Goal: Navigation & Orientation: Find specific page/section

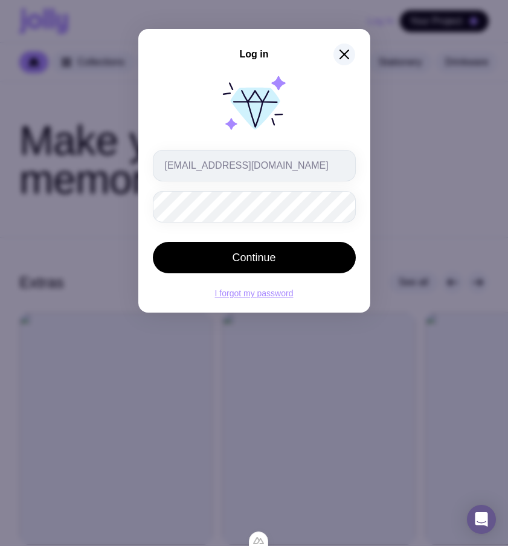
click at [153, 242] on button "Continue" at bounding box center [254, 257] width 203 height 31
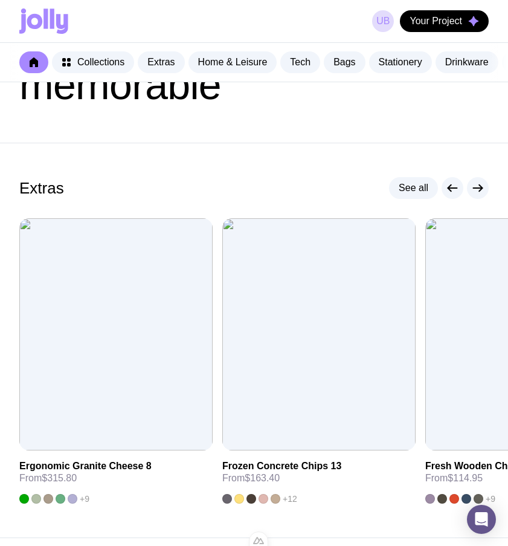
scroll to position [138, 0]
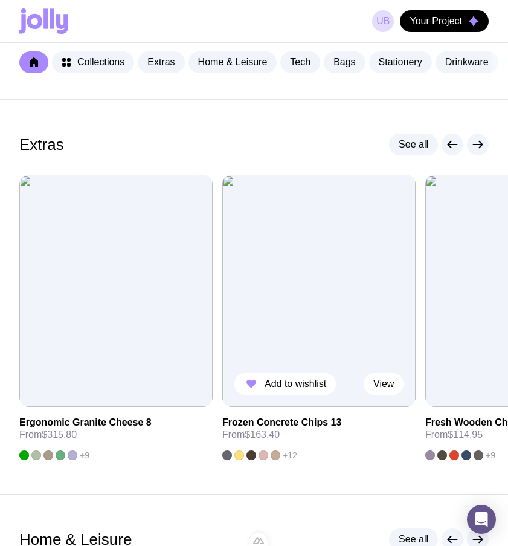
click at [276, 382] on img at bounding box center [318, 291] width 193 height 232
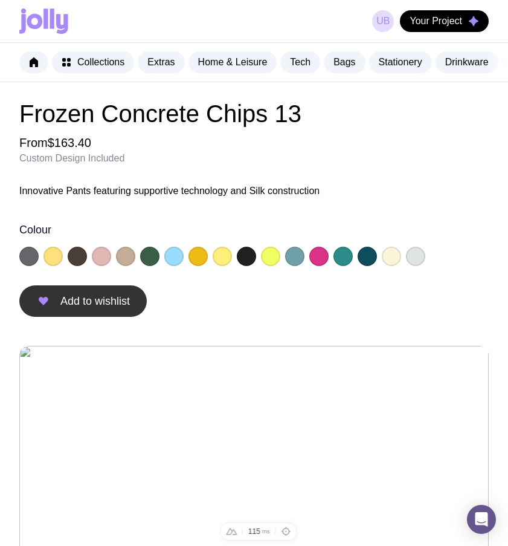
click at [77, 308] on span "Add to wishlist" at bounding box center [95, 301] width 70 height 15
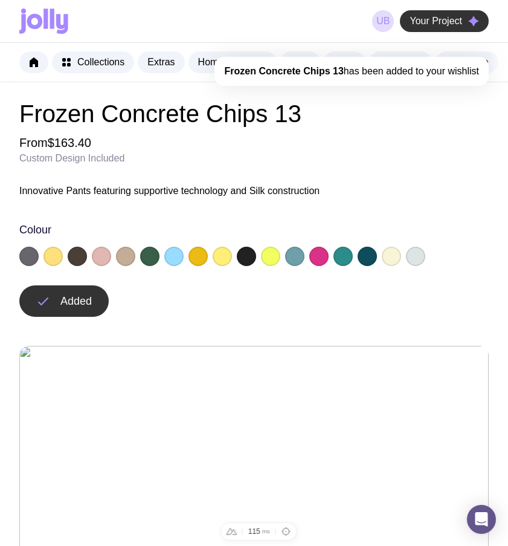
click at [450, 22] on span "Your Project" at bounding box center [436, 21] width 53 height 12
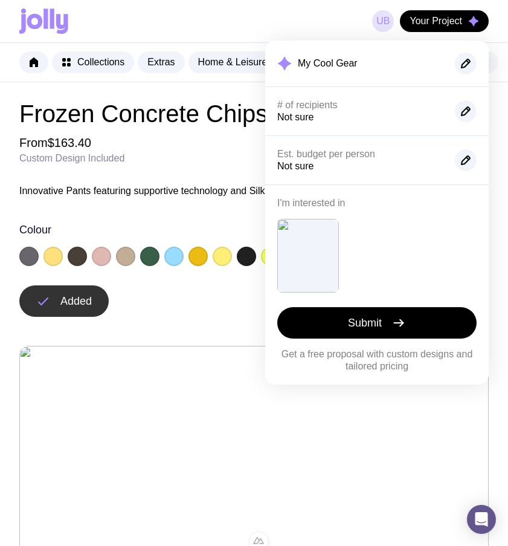
click at [372, 21] on div "uB Your Project My Cool Gear # of recipients Not sure Est. budget per person No…" at bounding box center [430, 21] width 117 height 22
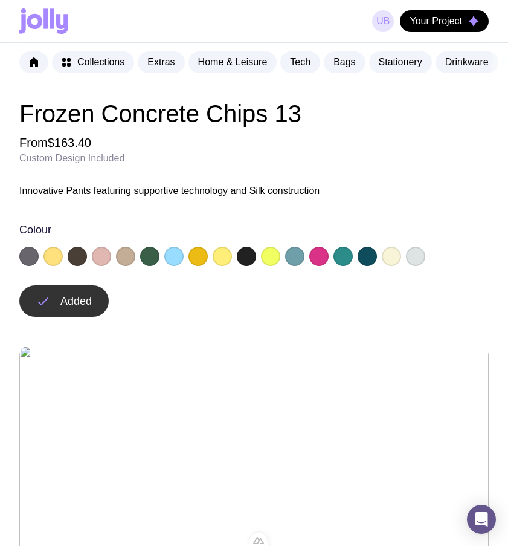
click at [380, 22] on link "uB" at bounding box center [383, 21] width 22 height 22
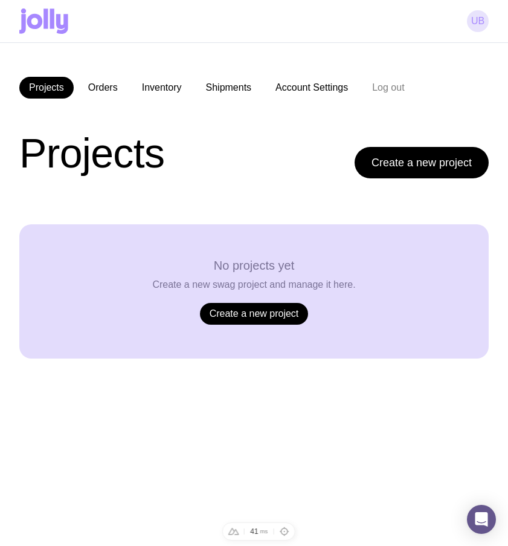
click at [478, 24] on link "uB" at bounding box center [478, 21] width 22 height 22
click at [47, 25] on icon at bounding box center [46, 18] width 4 height 20
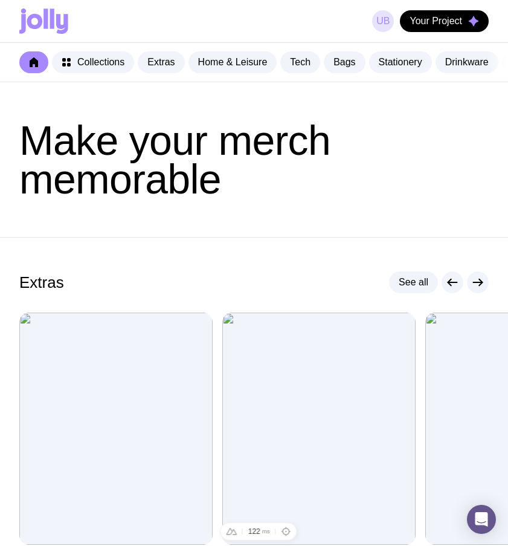
click at [381, 15] on link "uB" at bounding box center [383, 21] width 22 height 22
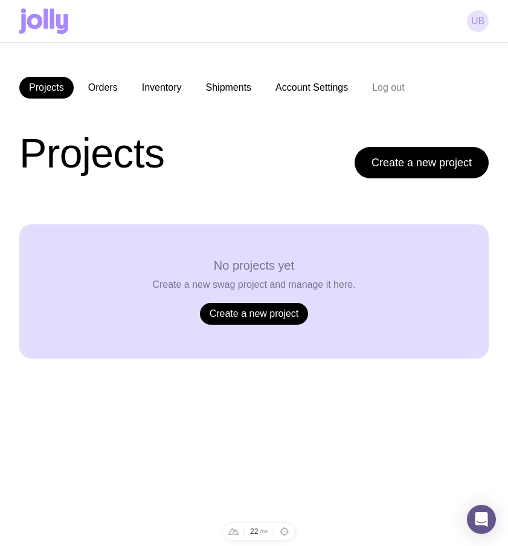
click at [486, 24] on link "uB" at bounding box center [478, 21] width 22 height 22
click at [62, 27] on icon at bounding box center [62, 24] width 12 height 20
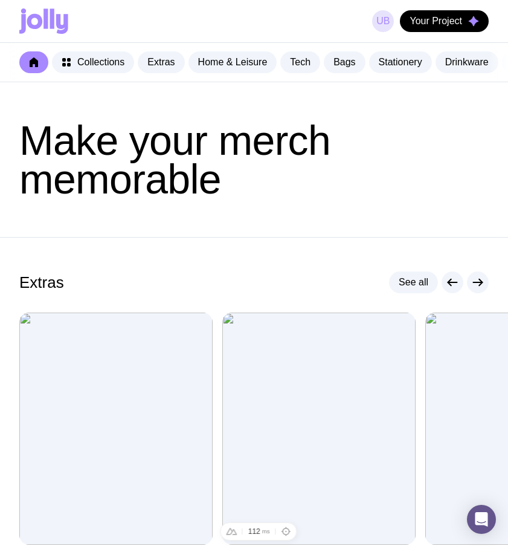
click at [381, 31] on link "uB" at bounding box center [383, 21] width 22 height 22
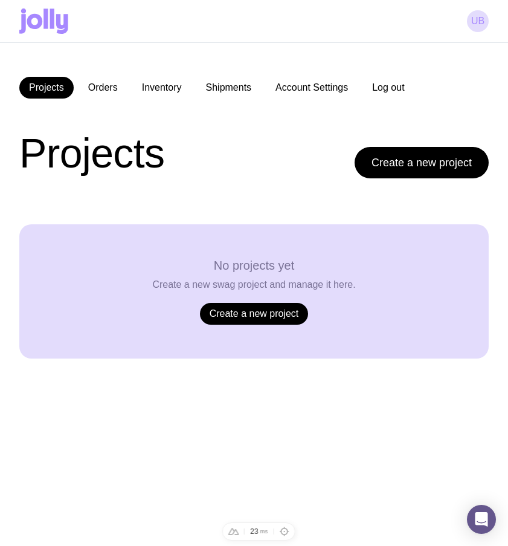
click at [392, 86] on button "Log out" at bounding box center [388, 88] width 51 height 22
